Goal: Information Seeking & Learning: Learn about a topic

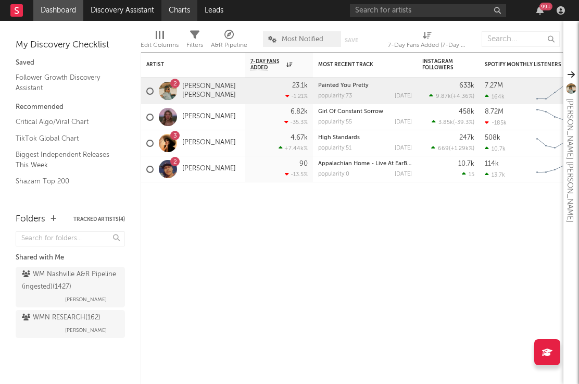
click at [180, 9] on link "Charts" at bounding box center [179, 10] width 36 height 21
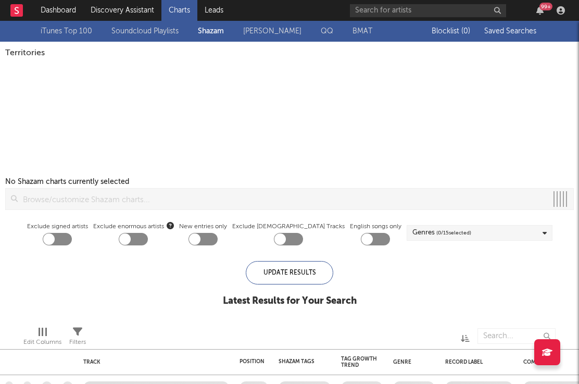
checkbox input "true"
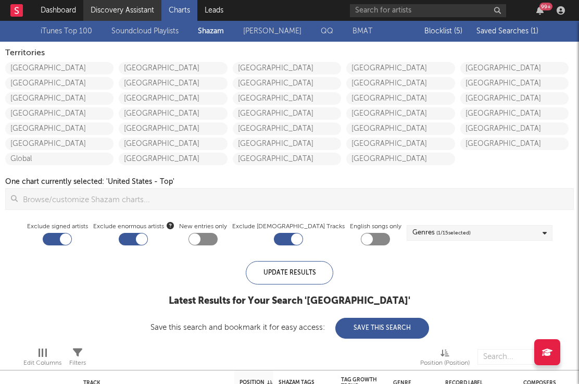
click at [127, 8] on link "Discovery Assistant" at bounding box center [122, 10] width 78 height 21
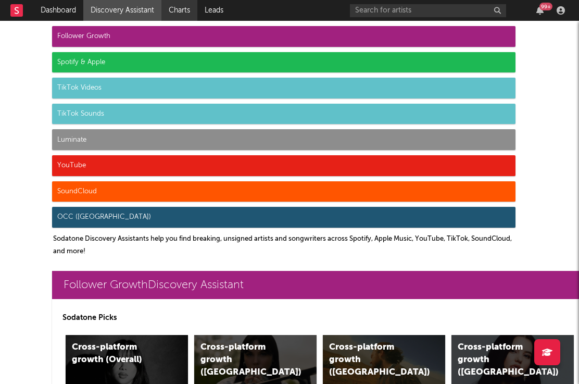
click at [180, 5] on link "Charts" at bounding box center [179, 10] width 36 height 21
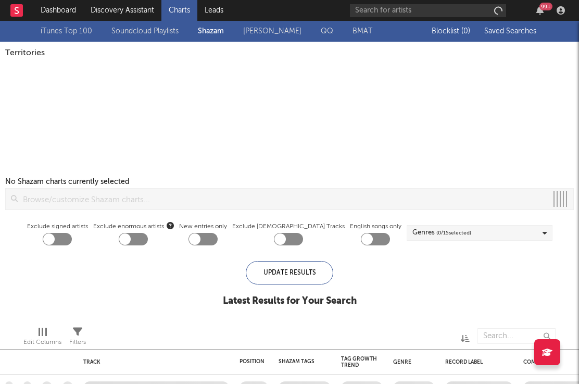
checkbox input "true"
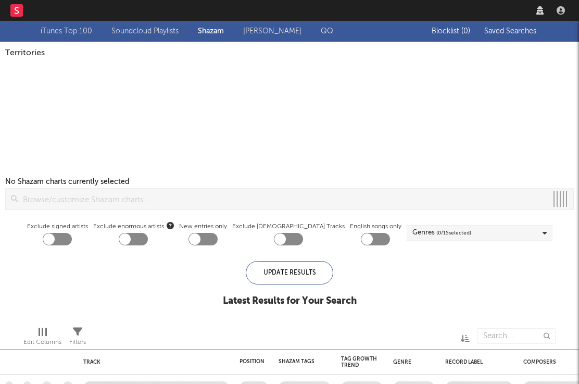
checkbox input "true"
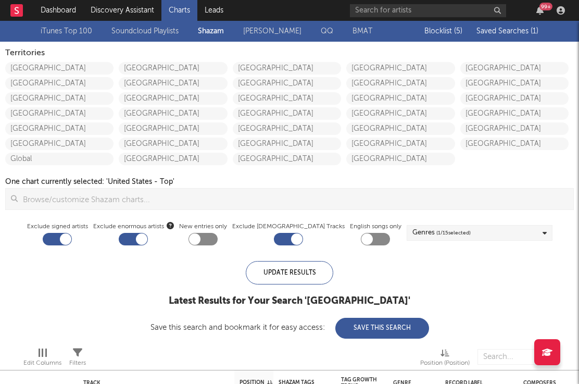
click at [208, 33] on div "iTunes Top 100 Soundcloud Playlists Shazam Warner Chappell QQ BMAT" at bounding box center [216, 31] width 351 height 12
click at [45, 65] on link "[GEOGRAPHIC_DATA]" at bounding box center [59, 68] width 108 height 12
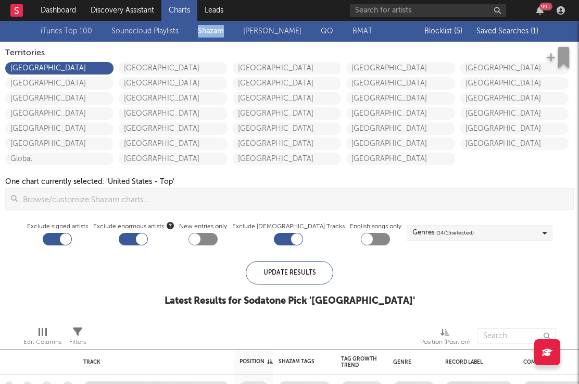
click at [45, 65] on link "[GEOGRAPHIC_DATA]" at bounding box center [59, 68] width 108 height 12
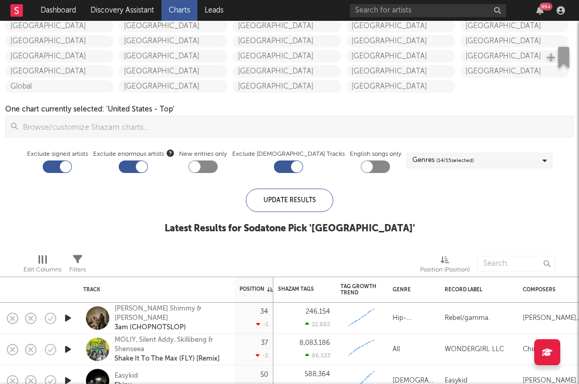
click at [436, 160] on span "( 14 / 15 selected)" at bounding box center [454, 160] width 37 height 12
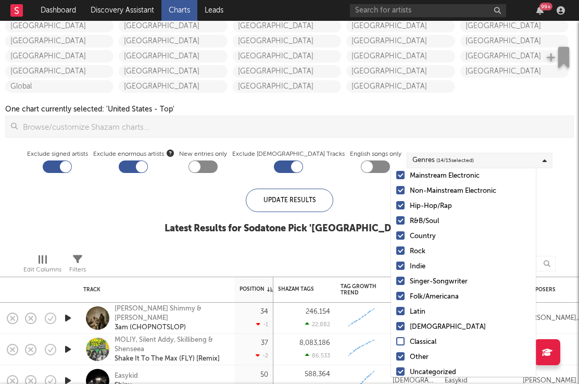
scroll to position [40, 0]
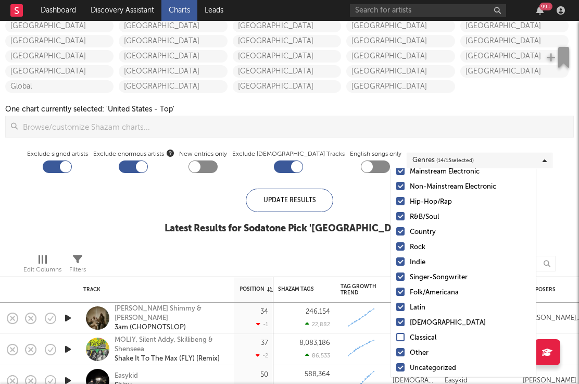
click at [401, 202] on div at bounding box center [400, 201] width 8 height 8
click at [396, 202] on input "Hip-Hop/Rap" at bounding box center [396, 202] width 0 height 12
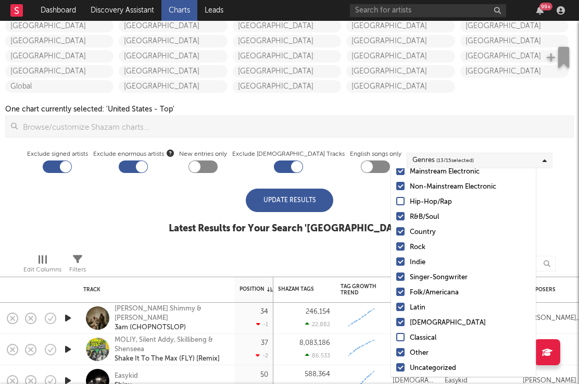
scroll to position [43, 0]
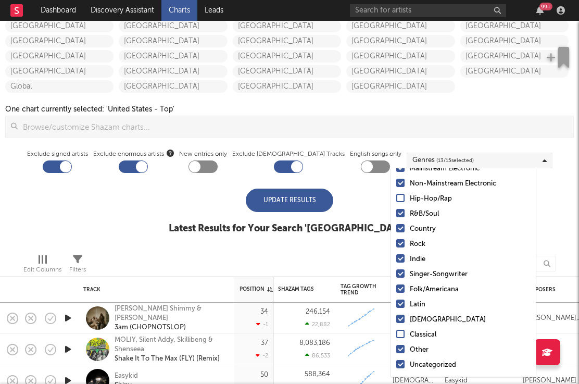
click at [401, 304] on div at bounding box center [400, 303] width 8 height 8
click at [396, 304] on input "Latin" at bounding box center [396, 304] width 0 height 12
click at [551, 192] on div "iTunes Top 100 Soundcloud Playlists Shazam Warner Chappell QQ BMAT Blocklist ( …" at bounding box center [289, 96] width 579 height 297
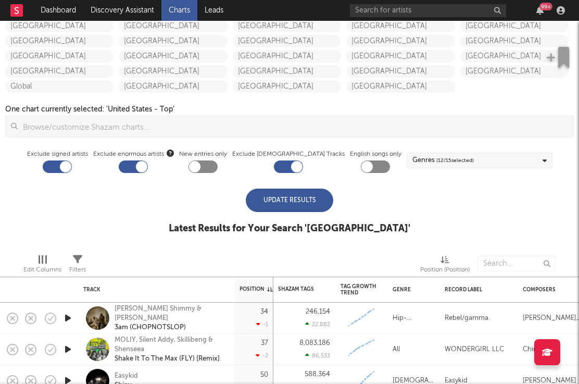
click at [269, 195] on div "Update Results" at bounding box center [289, 199] width 87 height 23
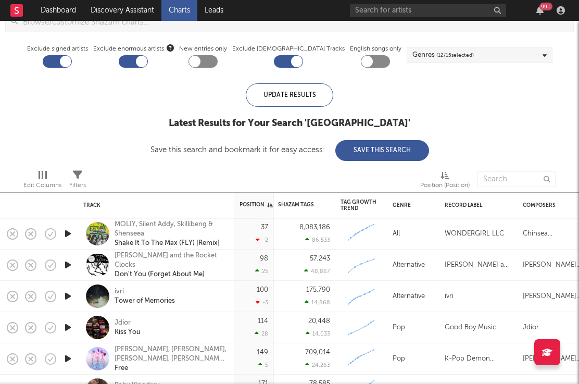
click at [66, 298] on icon "button" at bounding box center [67, 295] width 11 height 13
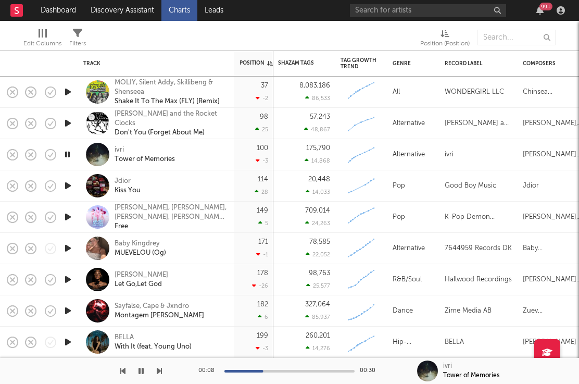
click at [68, 184] on icon "button" at bounding box center [67, 185] width 11 height 13
